Goal: Obtain resource: Obtain resource

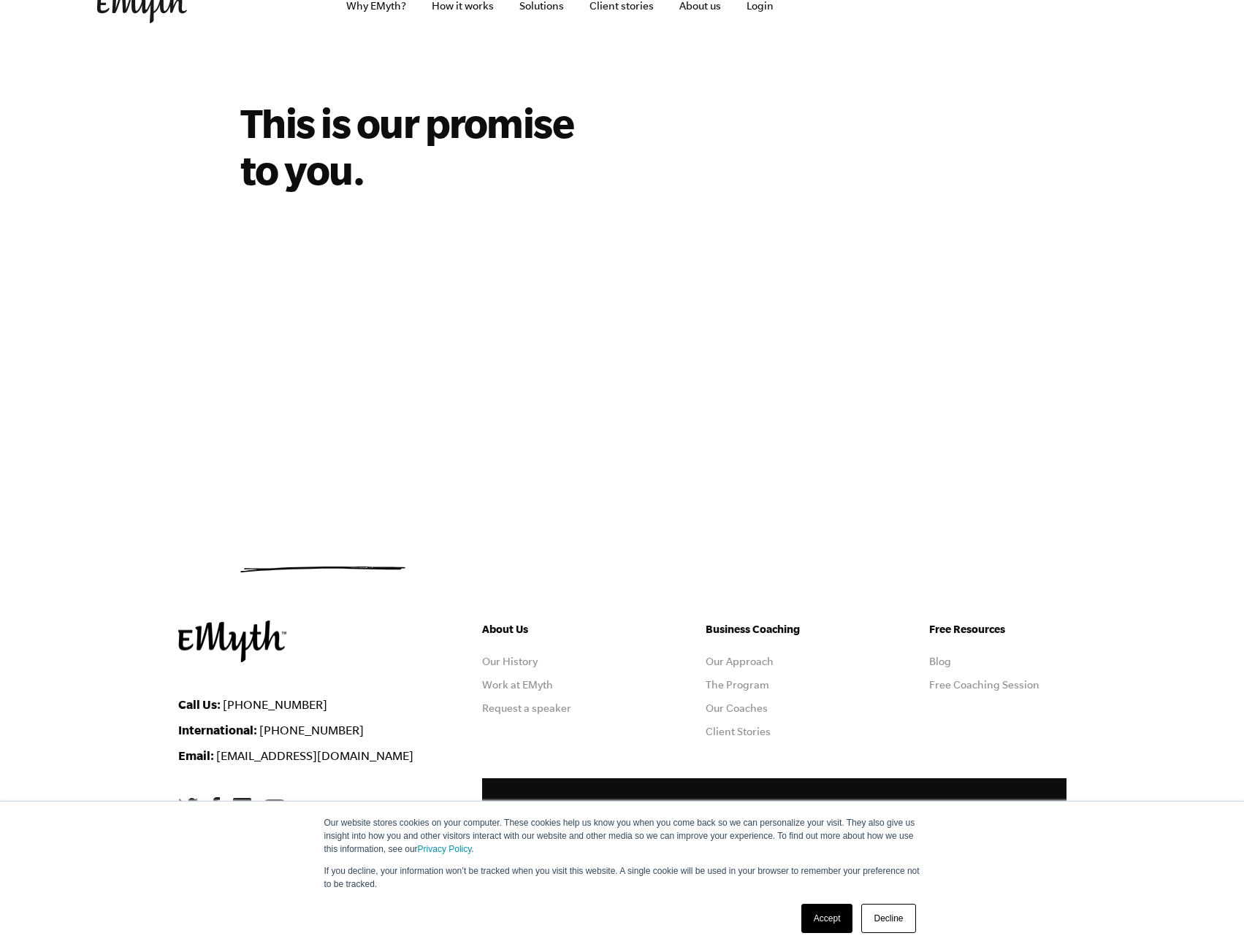
scroll to position [56, 0]
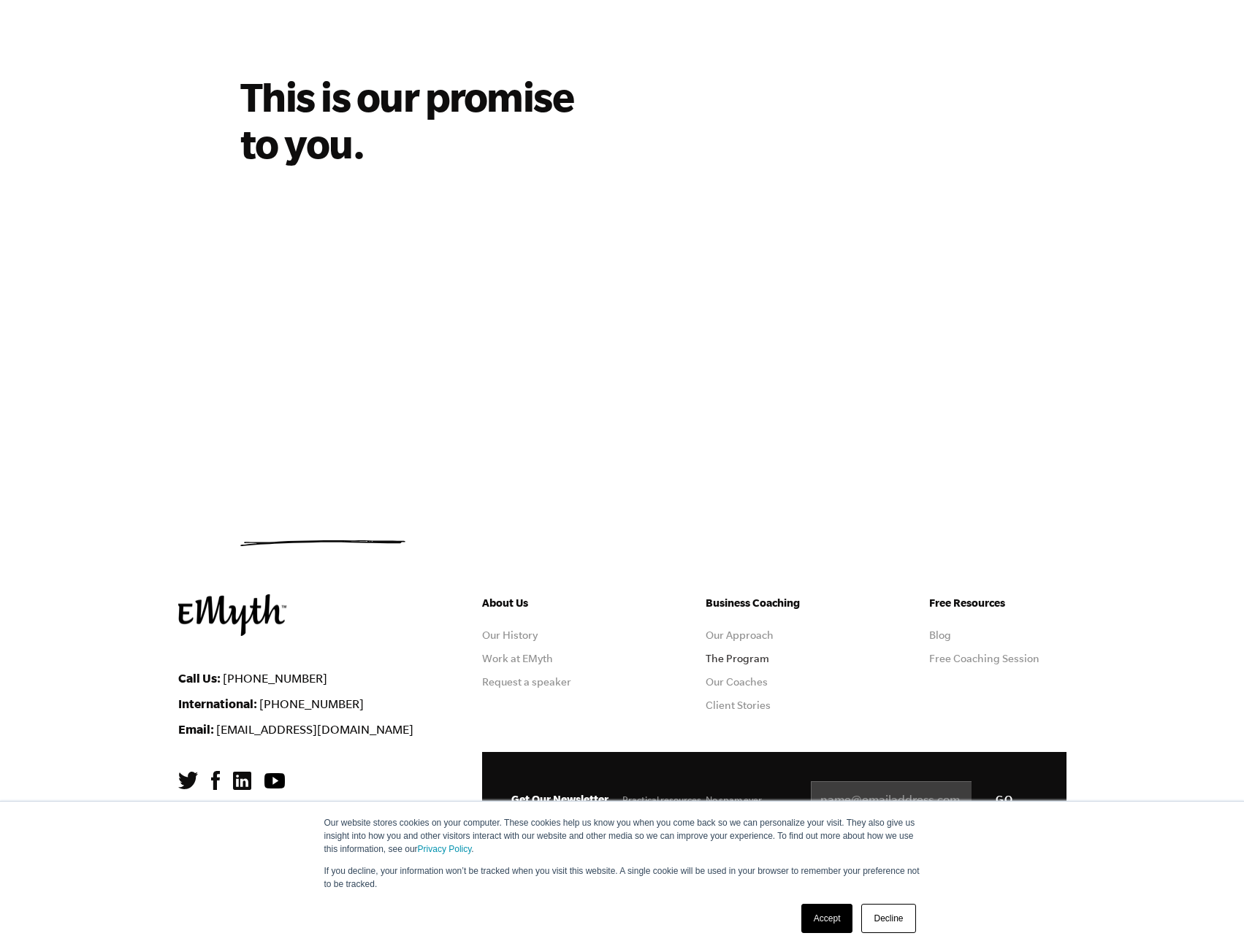
click at [726, 659] on link "The Program" at bounding box center [737, 659] width 64 height 12
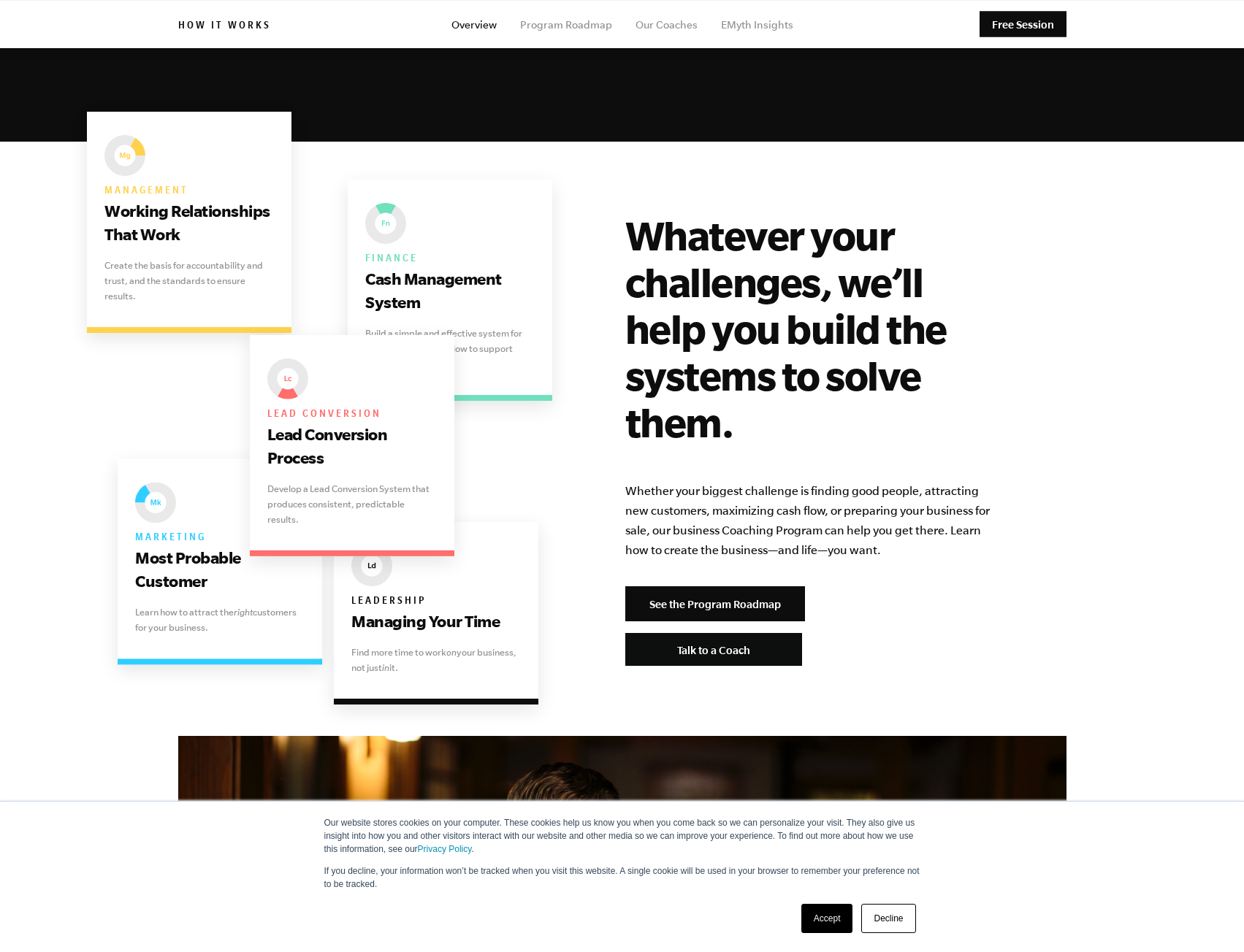
scroll to position [2462, 0]
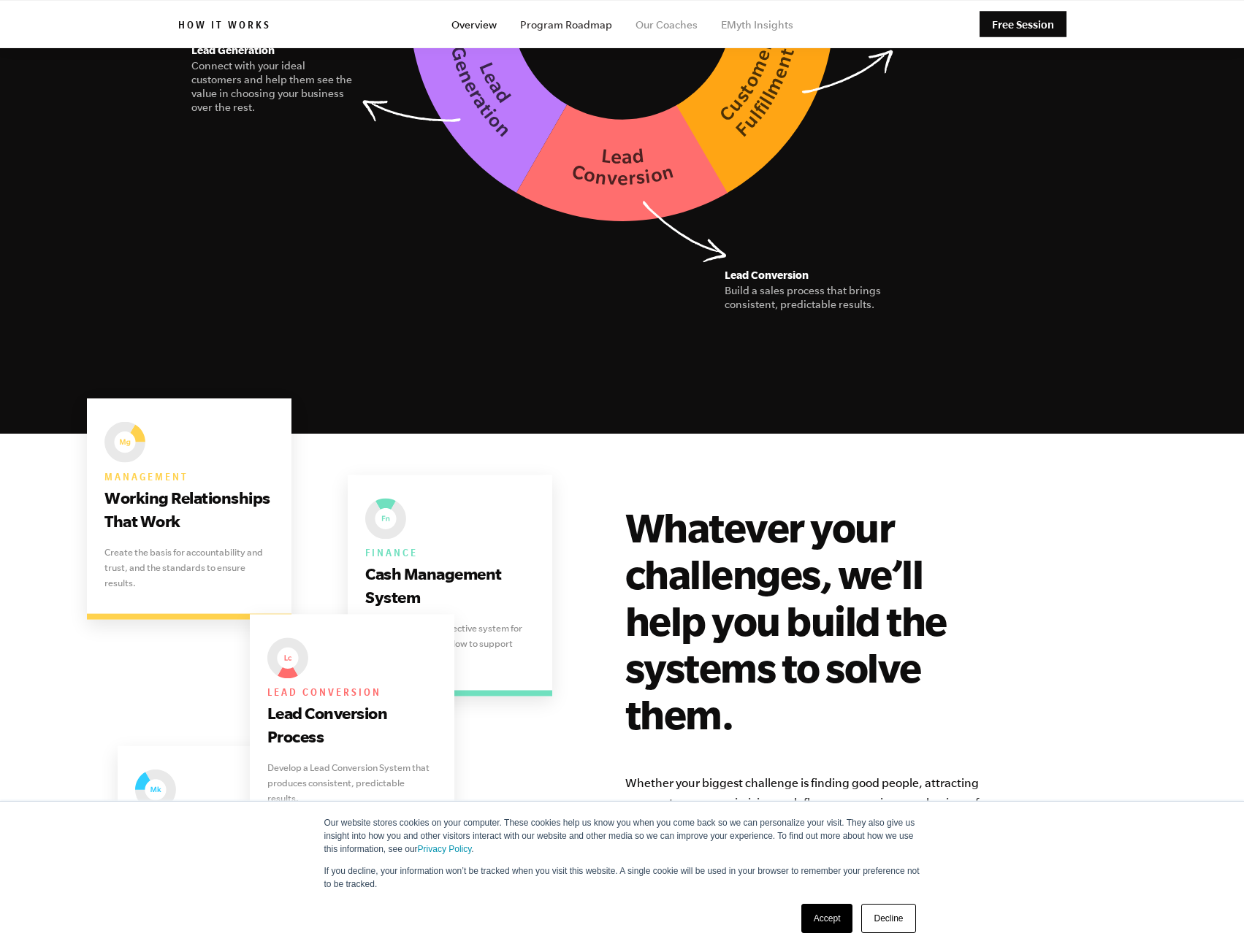
click at [578, 27] on link "Program Roadmap" at bounding box center [566, 24] width 92 height 12
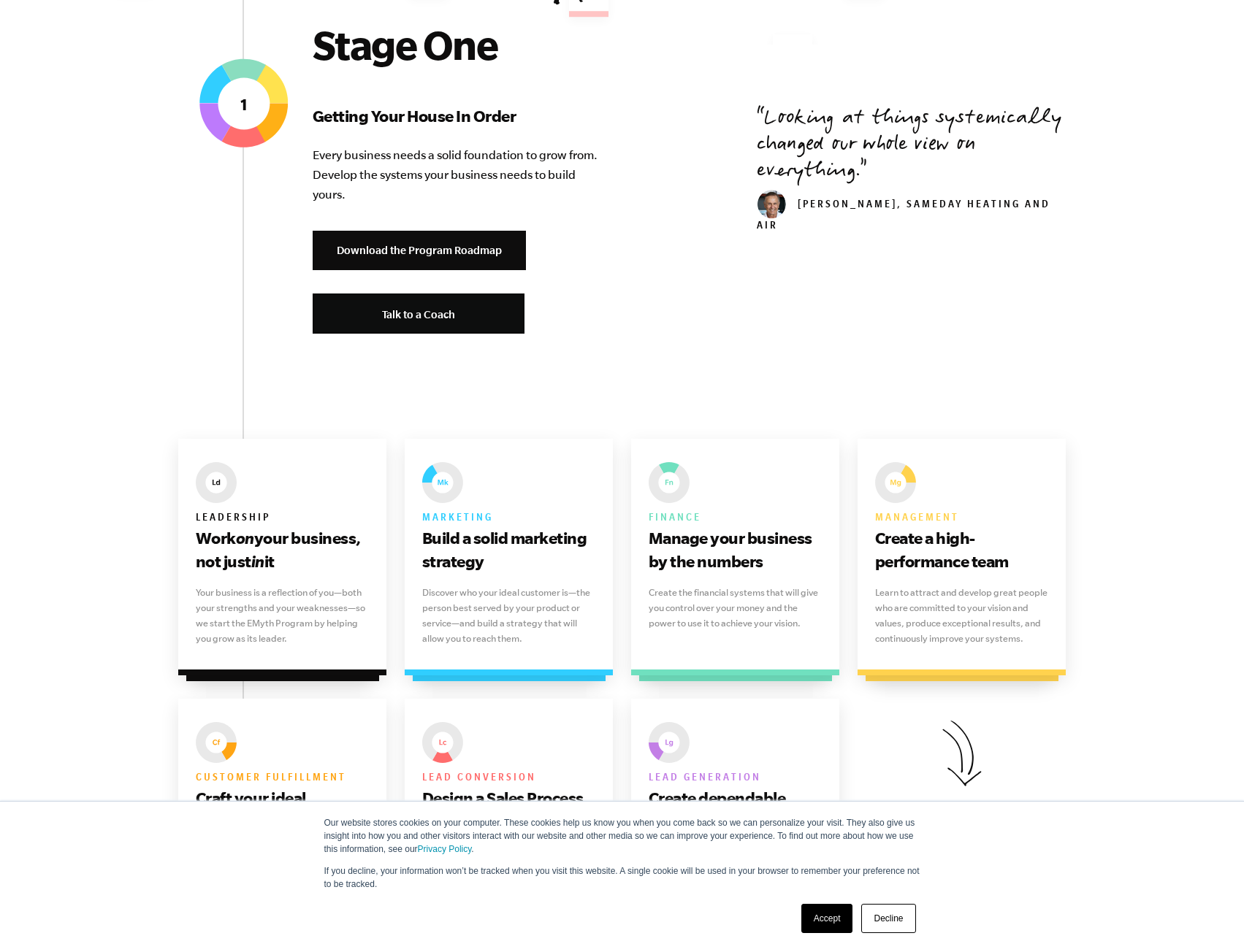
scroll to position [585, 0]
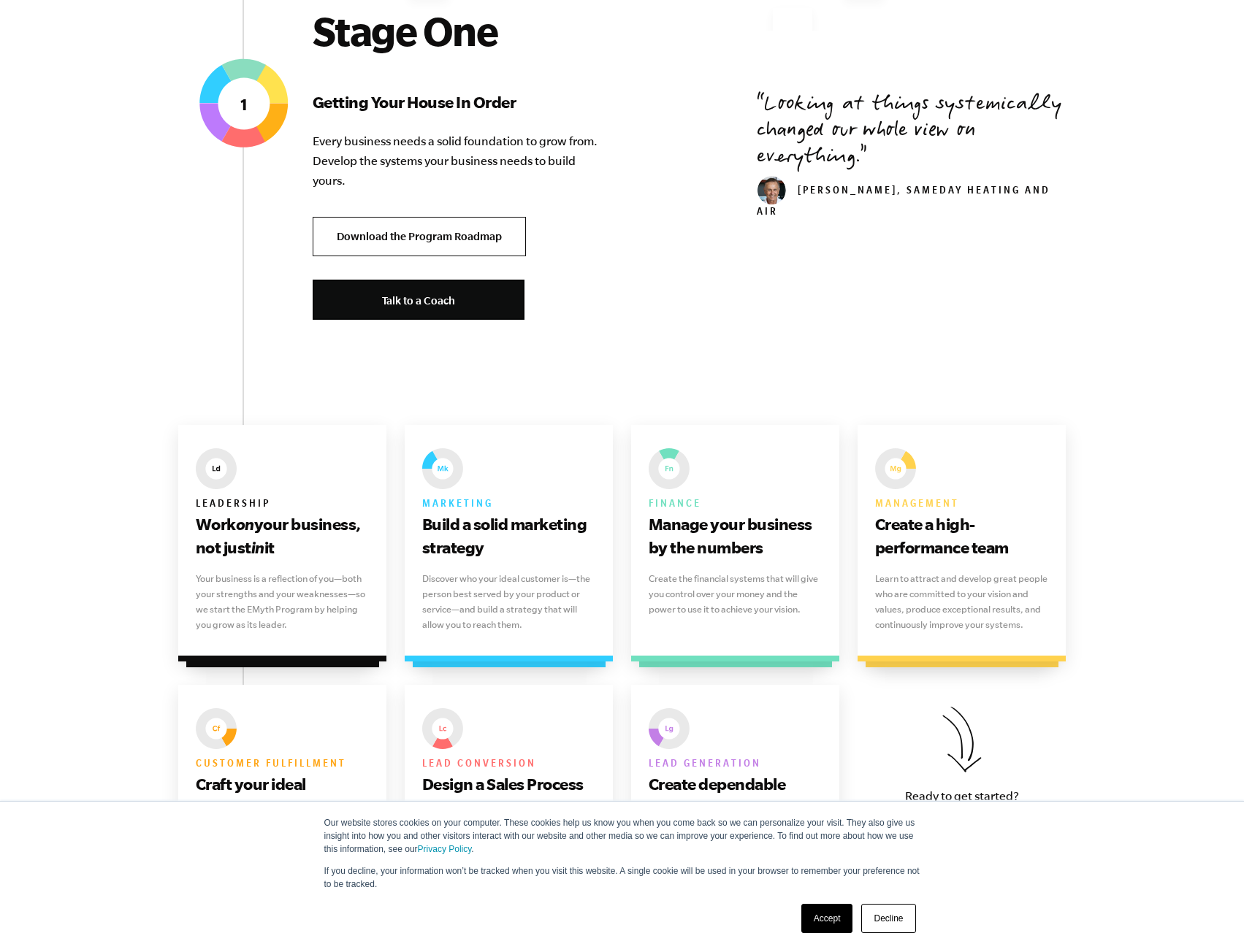
click at [341, 239] on link "Download the Program Roadmap" at bounding box center [419, 237] width 213 height 40
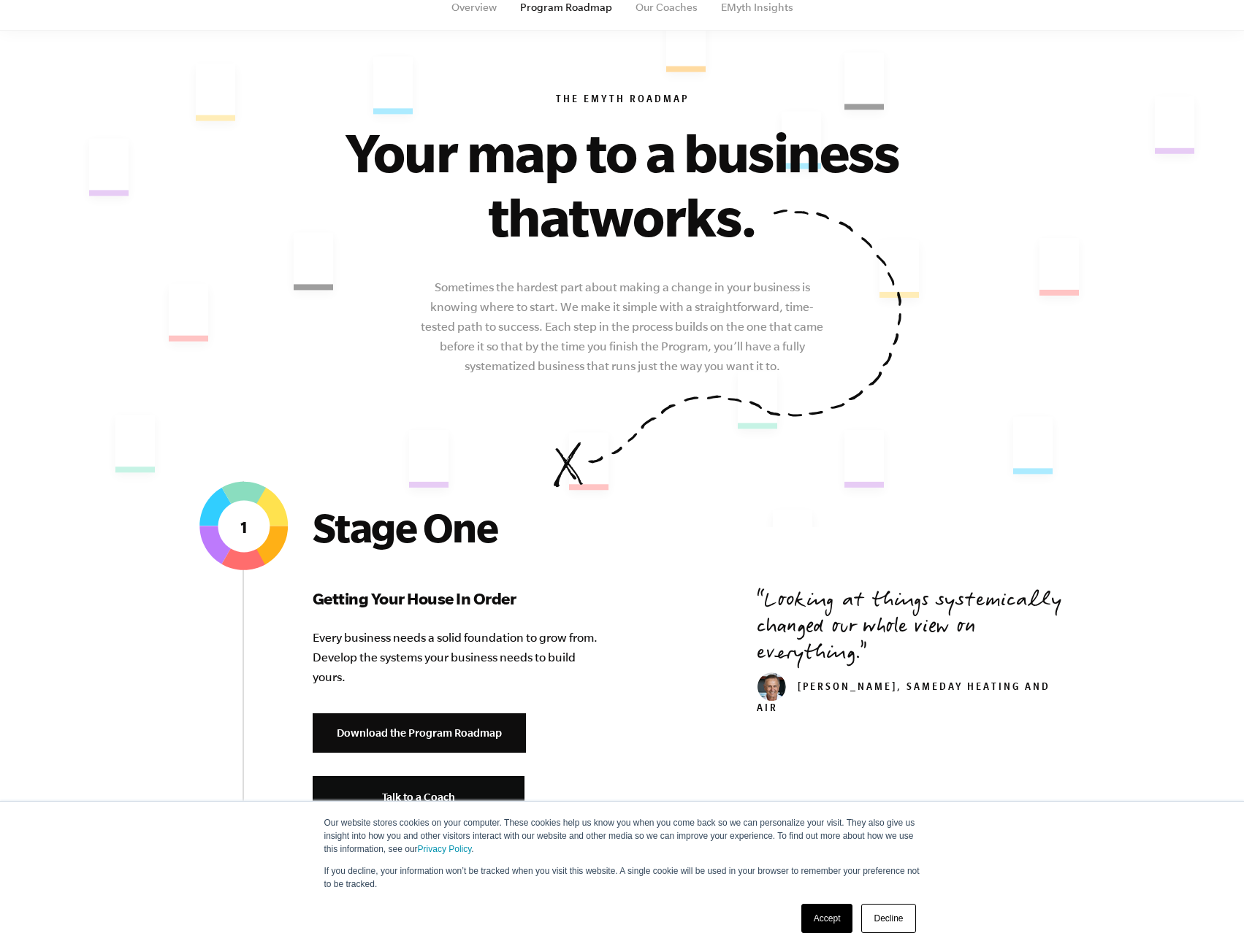
scroll to position [0, 0]
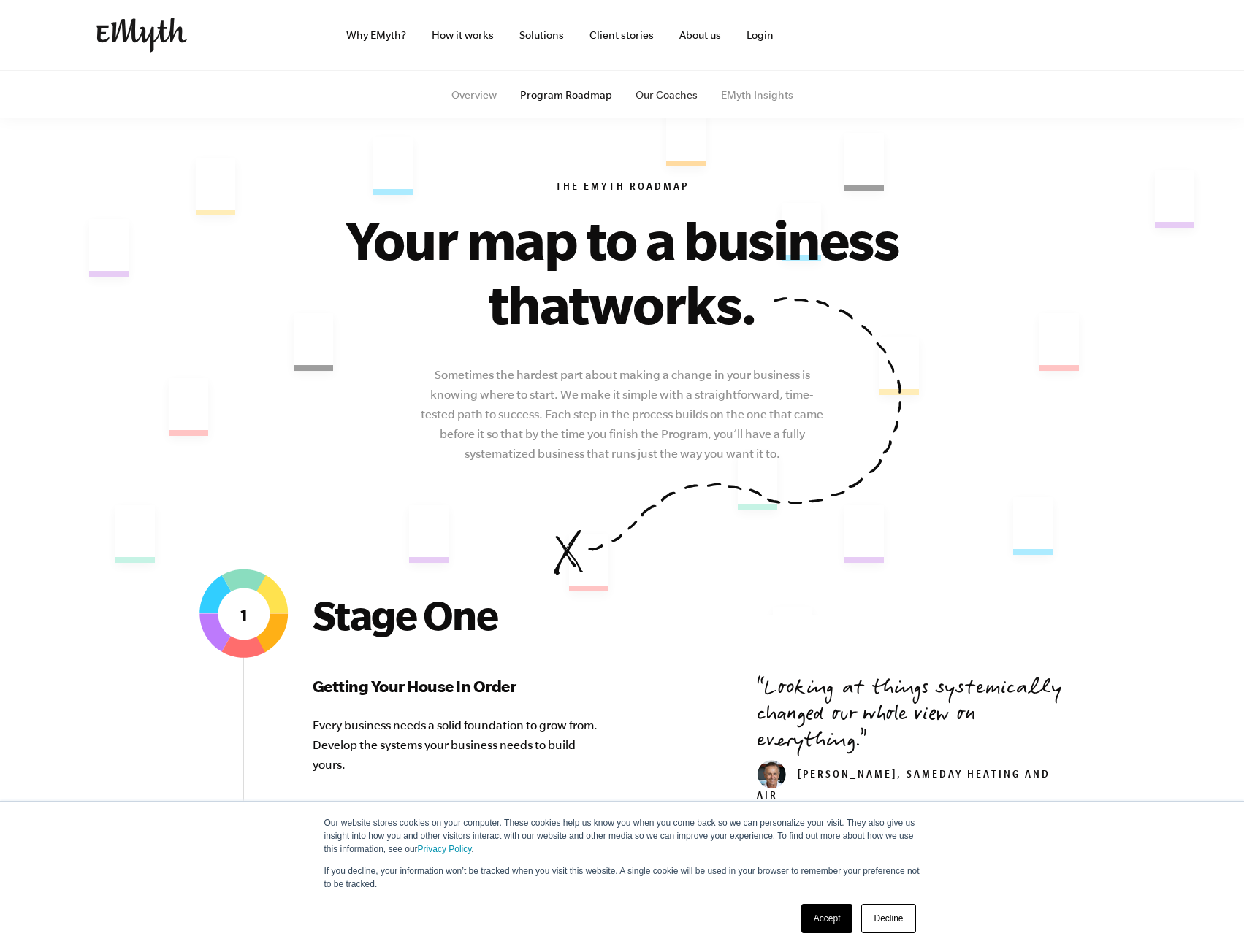
click at [649, 89] on link "Our Coaches" at bounding box center [666, 94] width 62 height 12
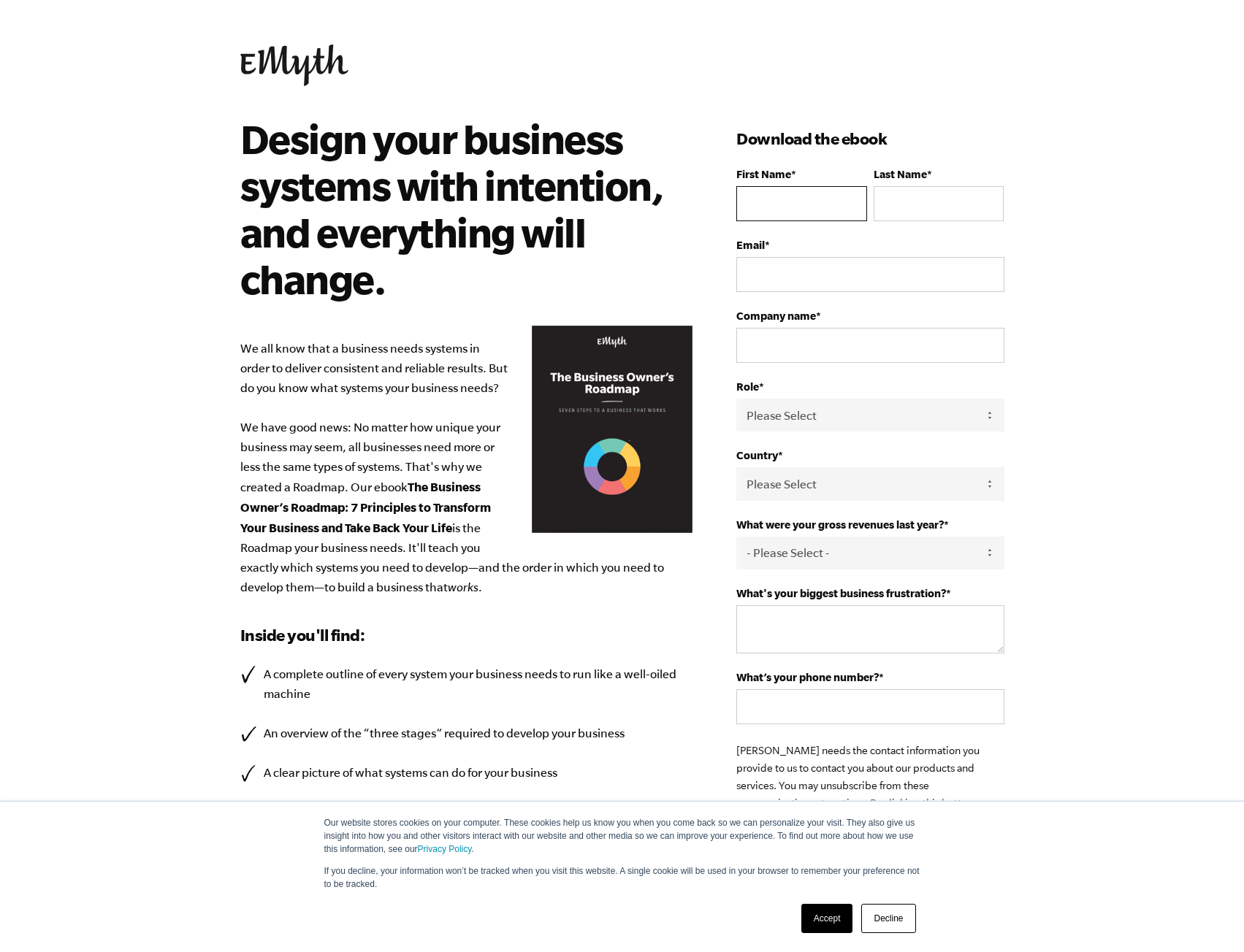
click at [837, 199] on input "First Name *" at bounding box center [801, 204] width 130 height 35
type input "[PERSON_NAME]"
type input "[EMAIL_ADDRESS][DOMAIN_NAME]"
select select "[GEOGRAPHIC_DATA]"
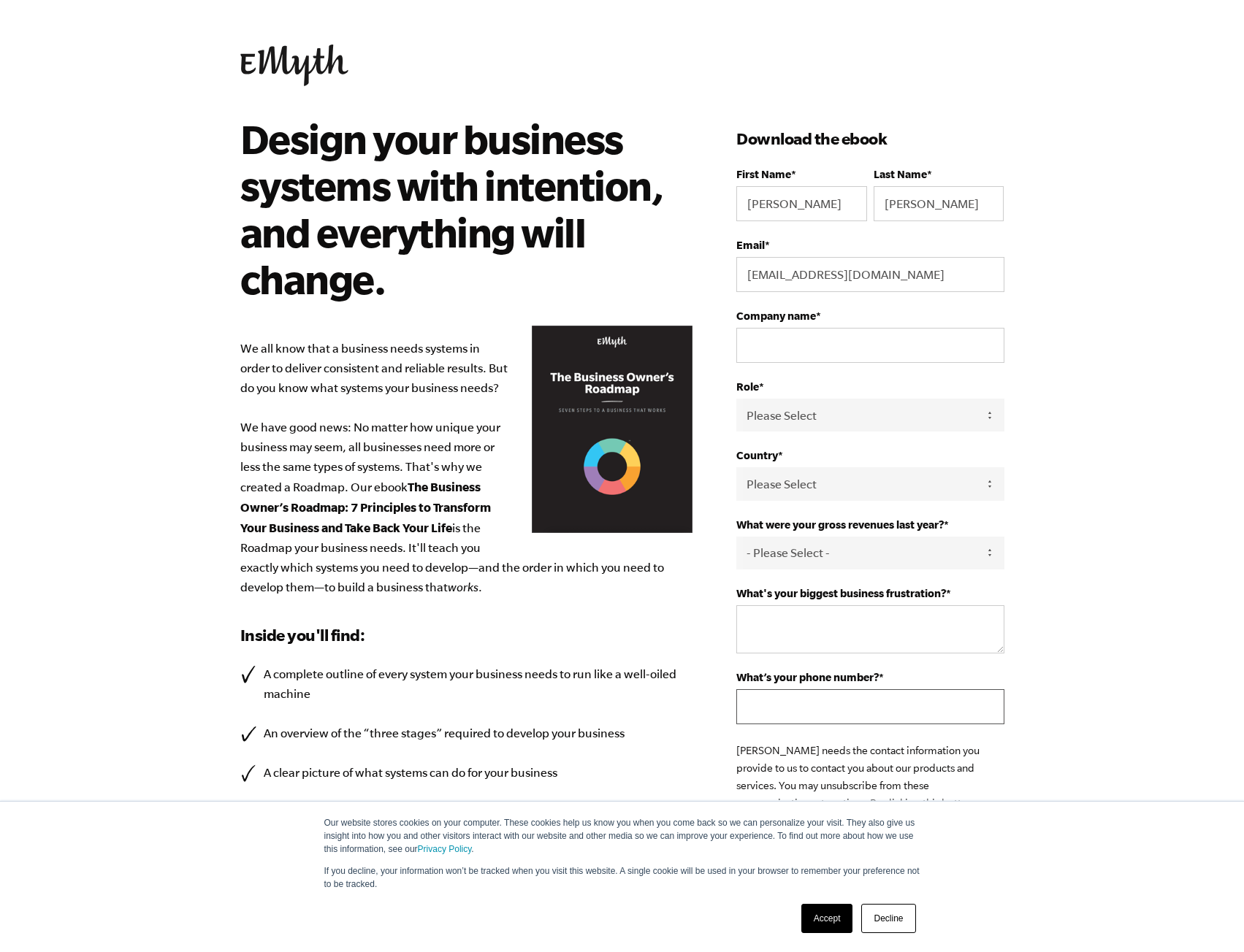
type input "16789970725"
click at [889, 342] on input "Company name *" at bounding box center [870, 345] width 268 height 35
type input "DreamHomeToday.net"
click at [1150, 322] on body "Our website stores cookies on your computer. These cookies help us know you whe…" at bounding box center [622, 476] width 1244 height 952
click at [850, 408] on select "Please Select Owner Partner / Co-Owner Executive Employee / Other" at bounding box center [870, 415] width 268 height 33
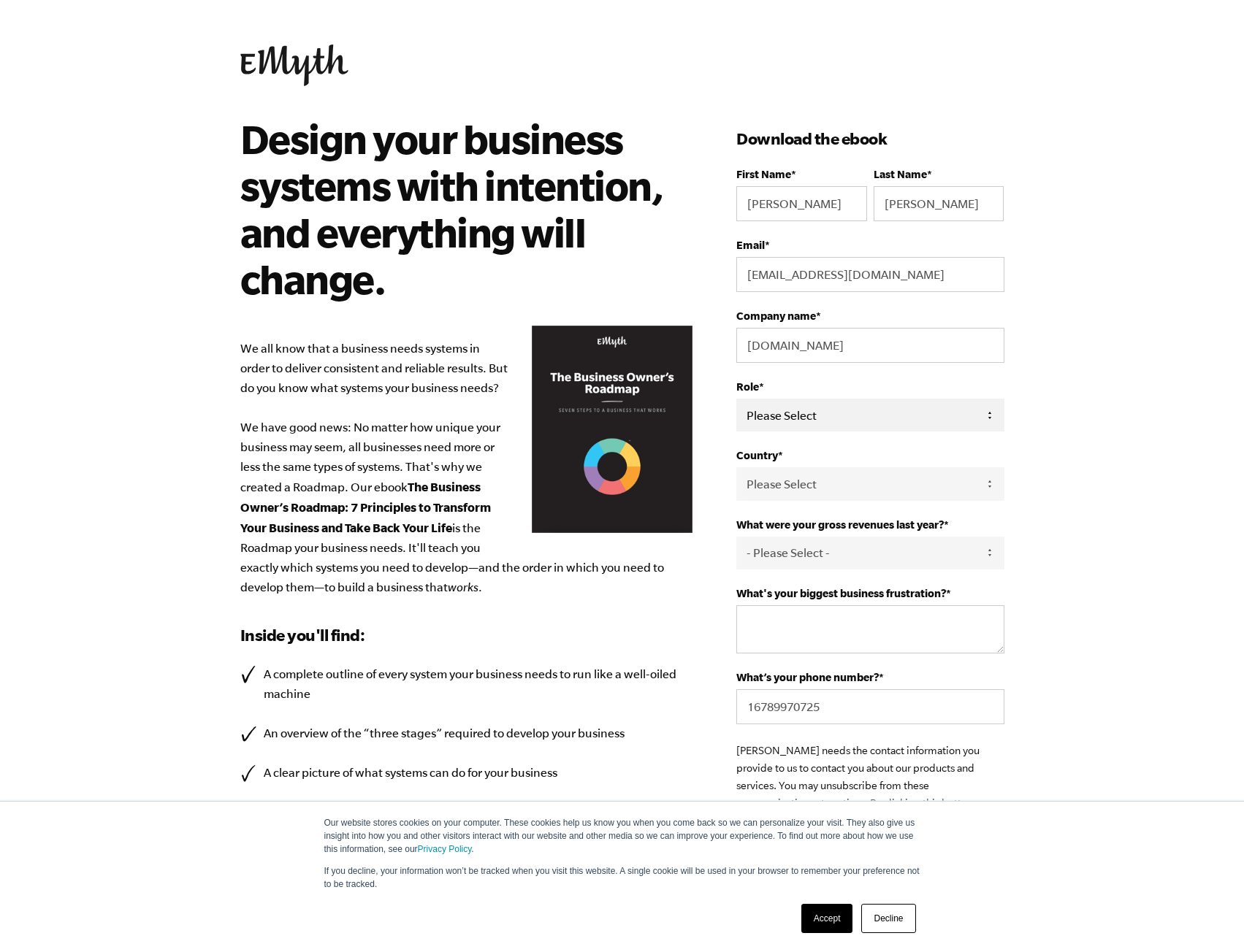
select select "Owner"
click at [736, 399] on select "Please Select Owner Partner / Co-Owner Executive Employee / Other" at bounding box center [870, 415] width 268 height 33
click at [876, 556] on select "- Please Select - 0-75K 76-150K 151-275K 276-500K 501-750K 751-1M 1-2.5M 2.5-5M…" at bounding box center [870, 553] width 268 height 33
select select "1-2.5M"
click at [736, 537] on select "- Please Select - 0-75K 76-150K 151-275K 276-500K 501-750K 751-1M 1-2.5M 2.5-5M…" at bounding box center [870, 553] width 268 height 33
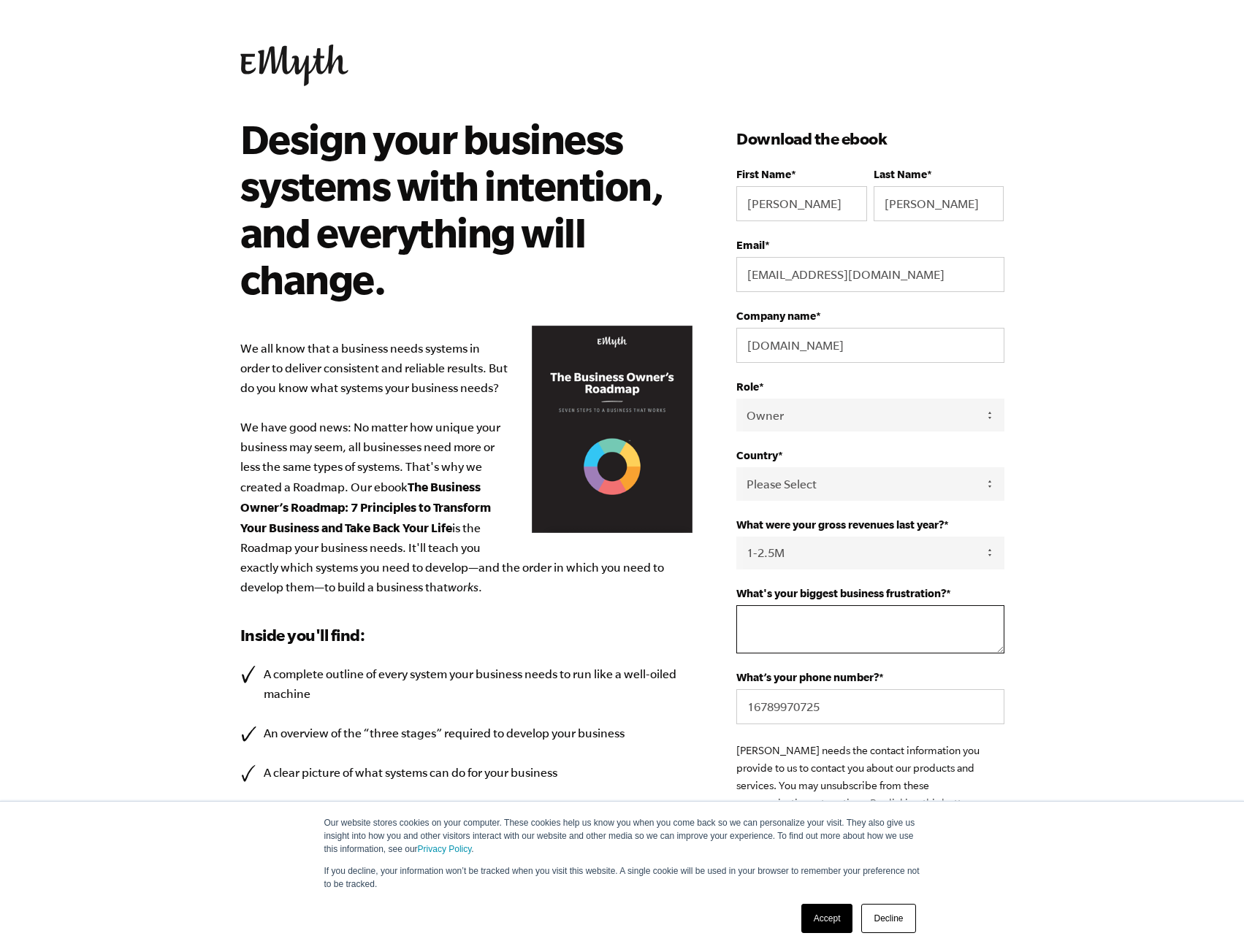
click at [947, 615] on textarea "What's your biggest business frustration? *" at bounding box center [870, 629] width 268 height 48
type textarea "S"
type textarea "Documented systems that allow others to take ownership of results."
type input "6785516608"
click at [1187, 483] on body "Our website stores cookies on your computer. These cookies help us know you whe…" at bounding box center [622, 476] width 1244 height 952
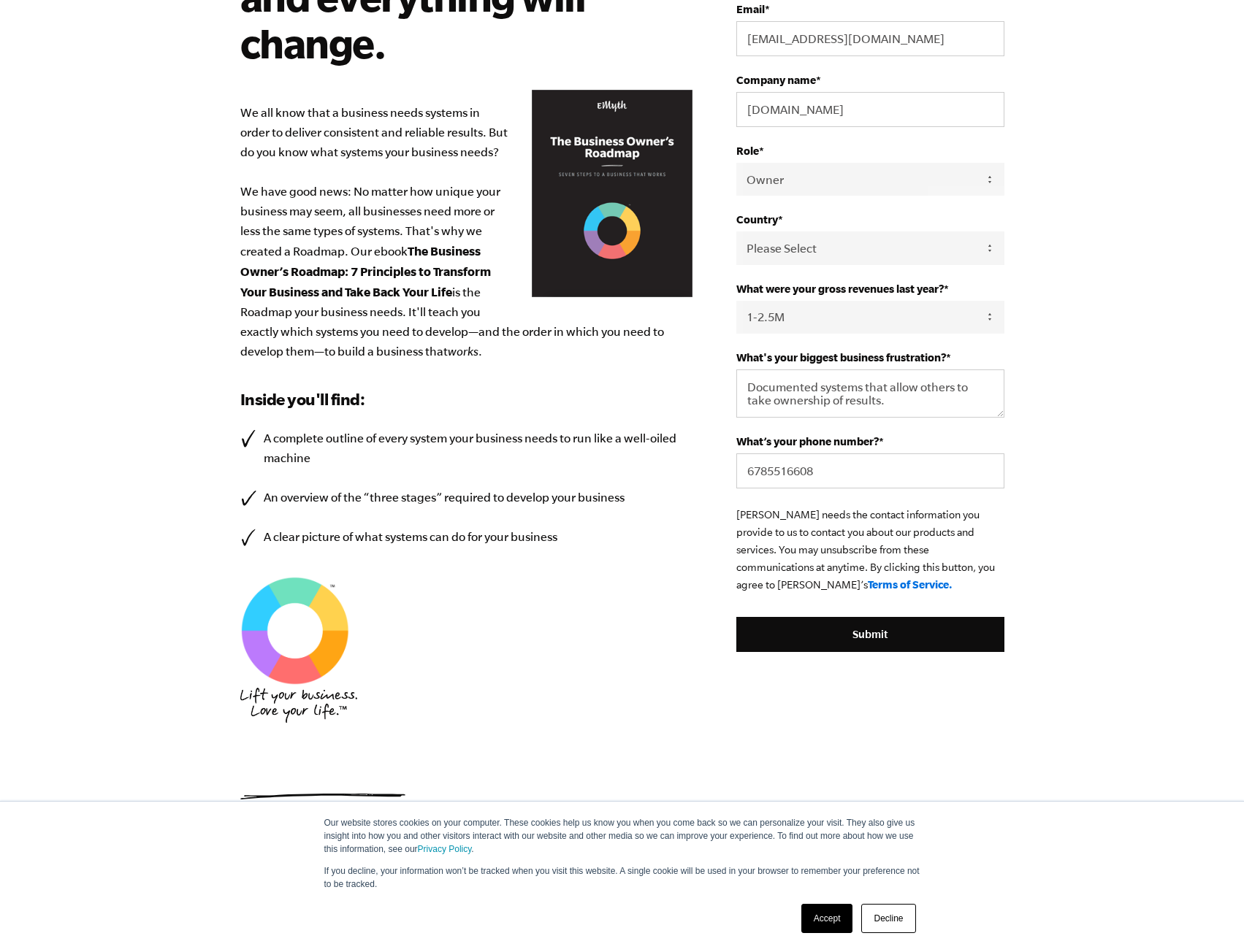
scroll to position [237, 0]
click at [799, 646] on input "Submit" at bounding box center [870, 633] width 268 height 35
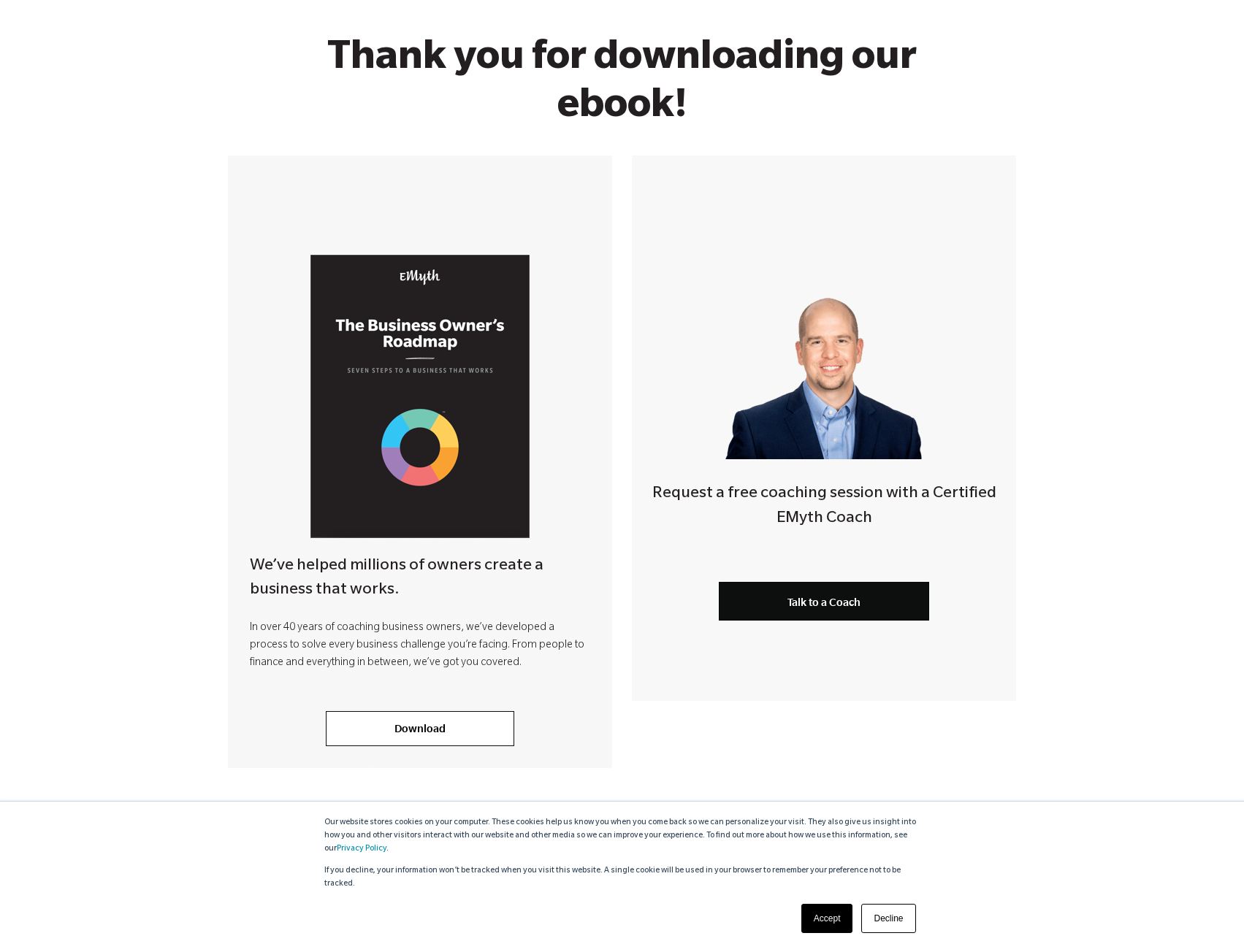
scroll to position [136, 0]
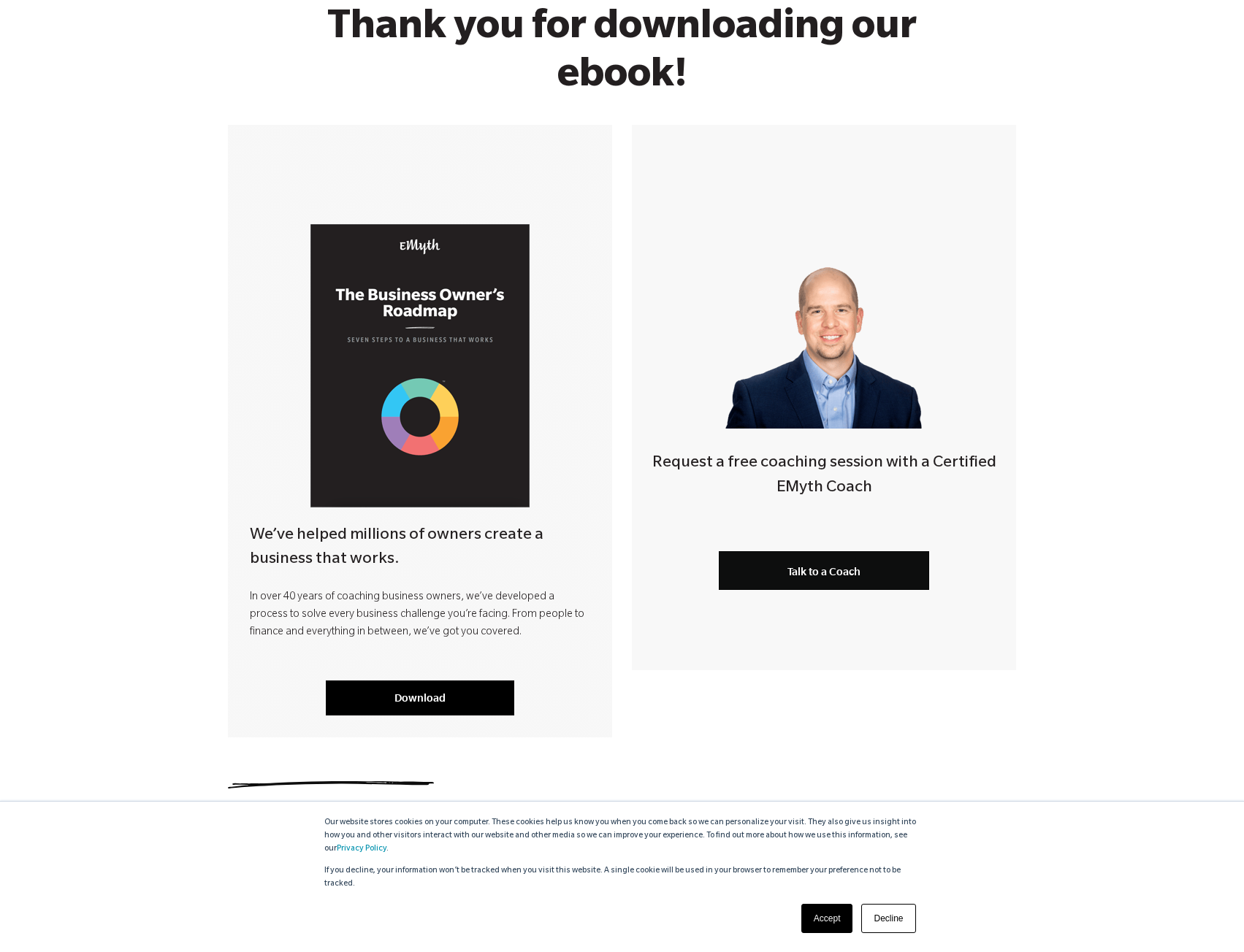
click at [392, 696] on link "Download" at bounding box center [419, 698] width 188 height 35
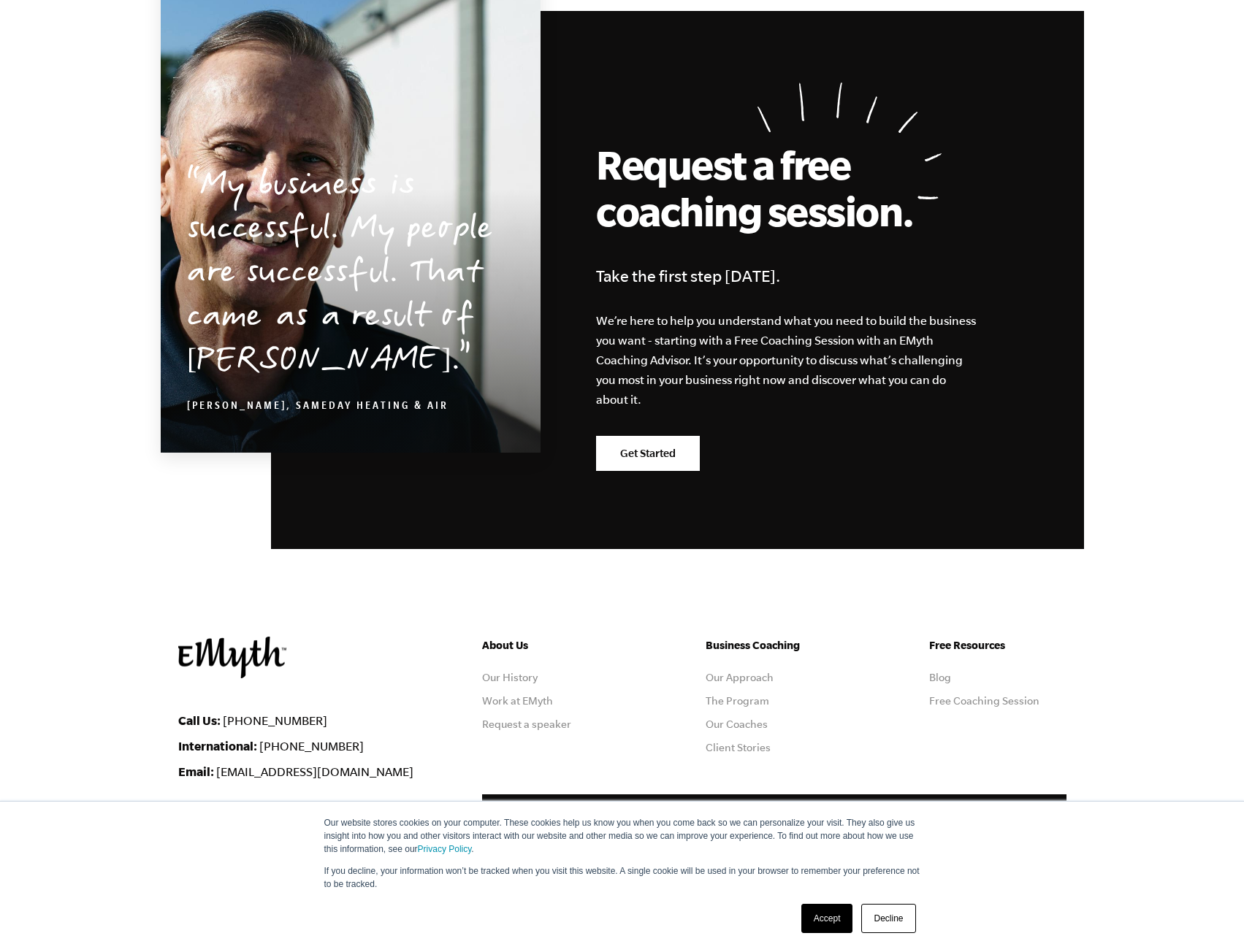
scroll to position [2306, 0]
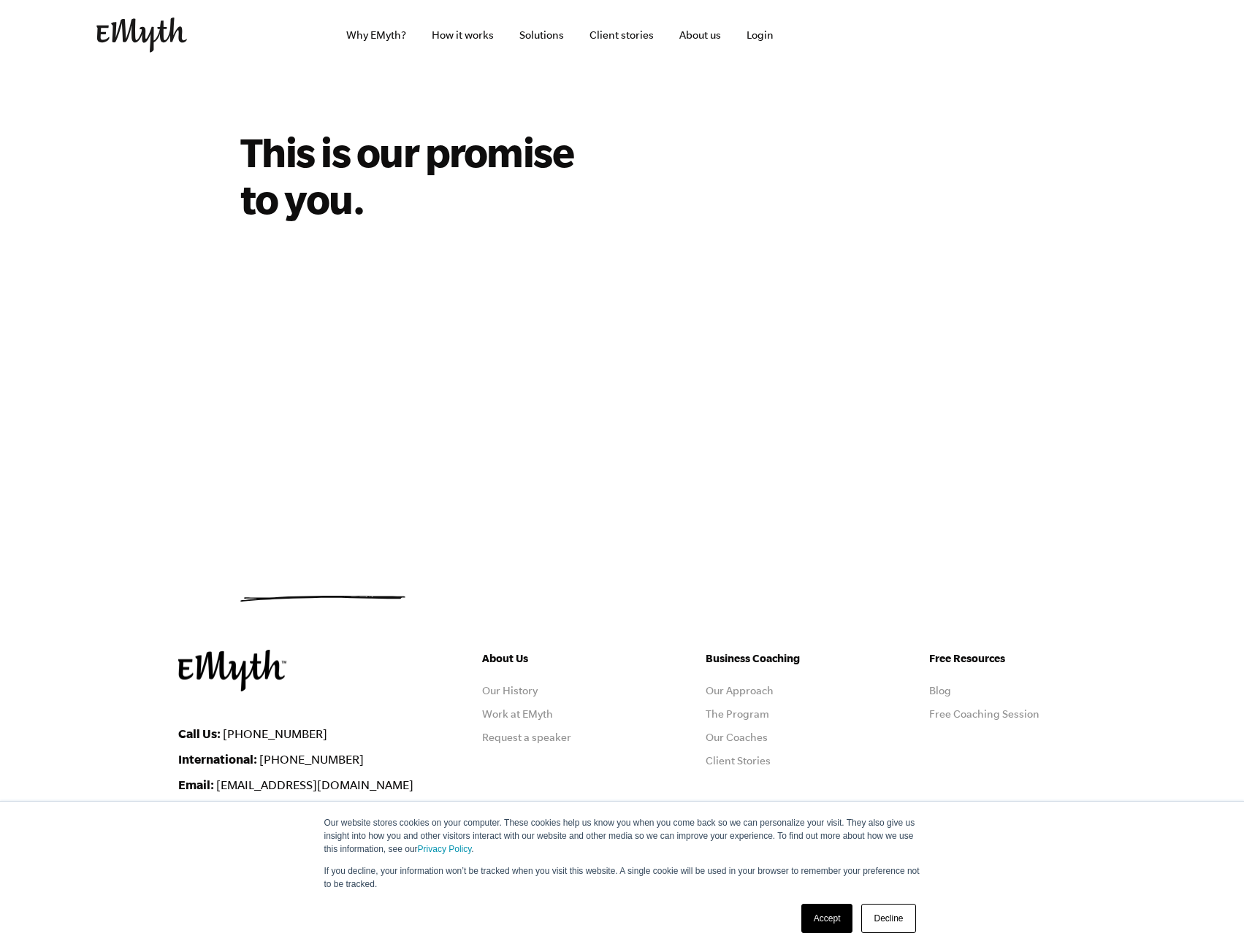
scroll to position [56, 0]
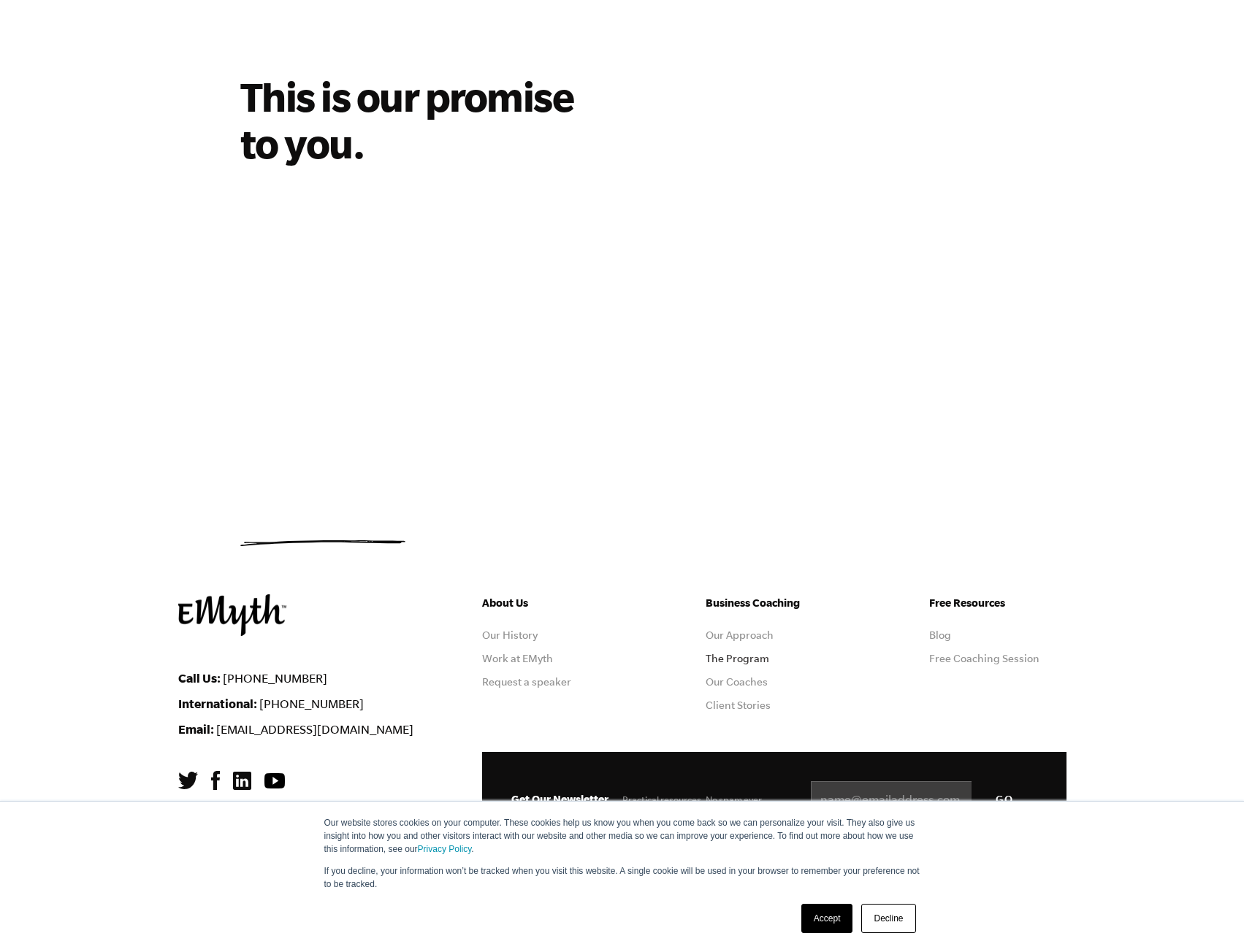
click at [740, 662] on link "The Program" at bounding box center [737, 659] width 64 height 12
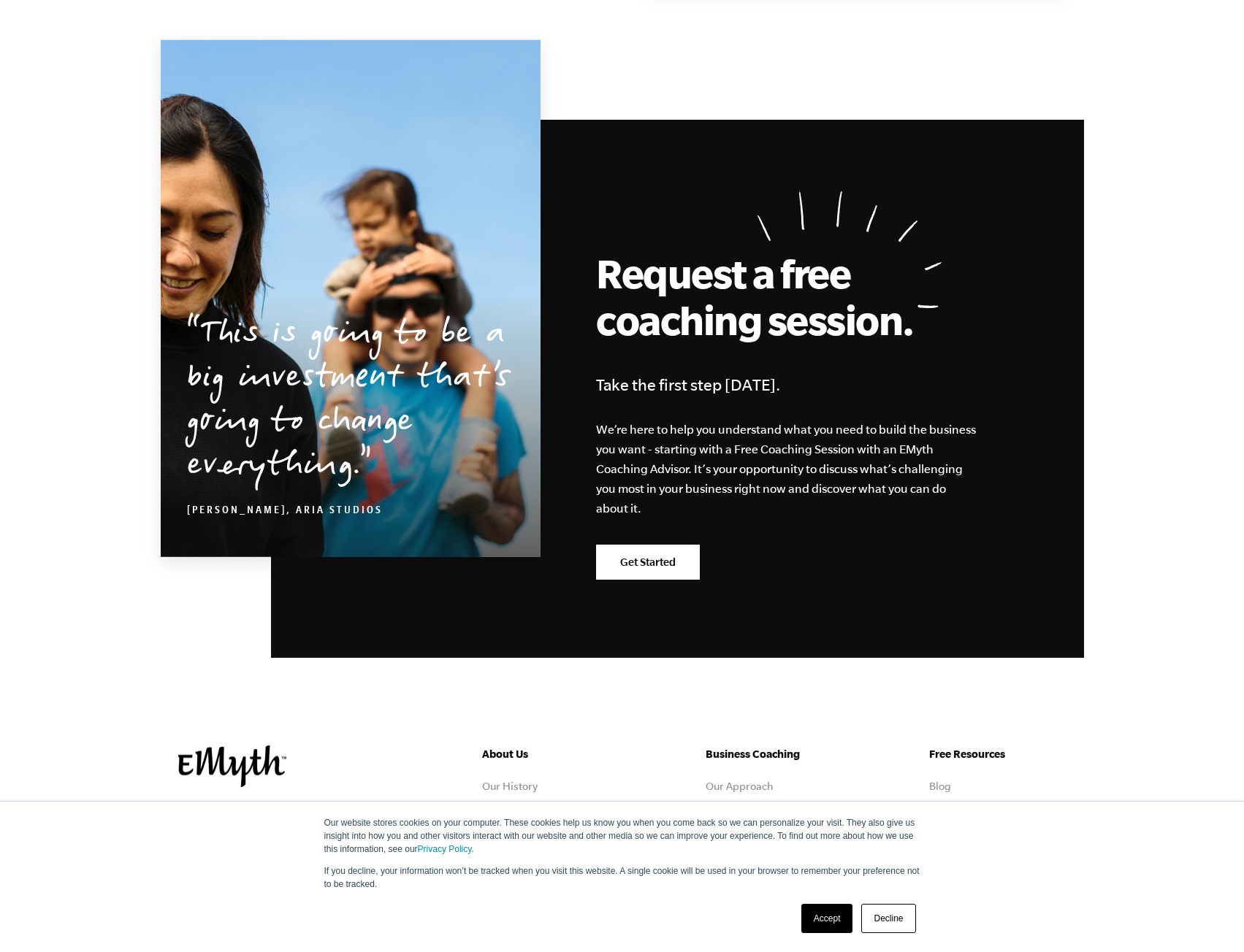
scroll to position [6917, 0]
